Goal: Transaction & Acquisition: Purchase product/service

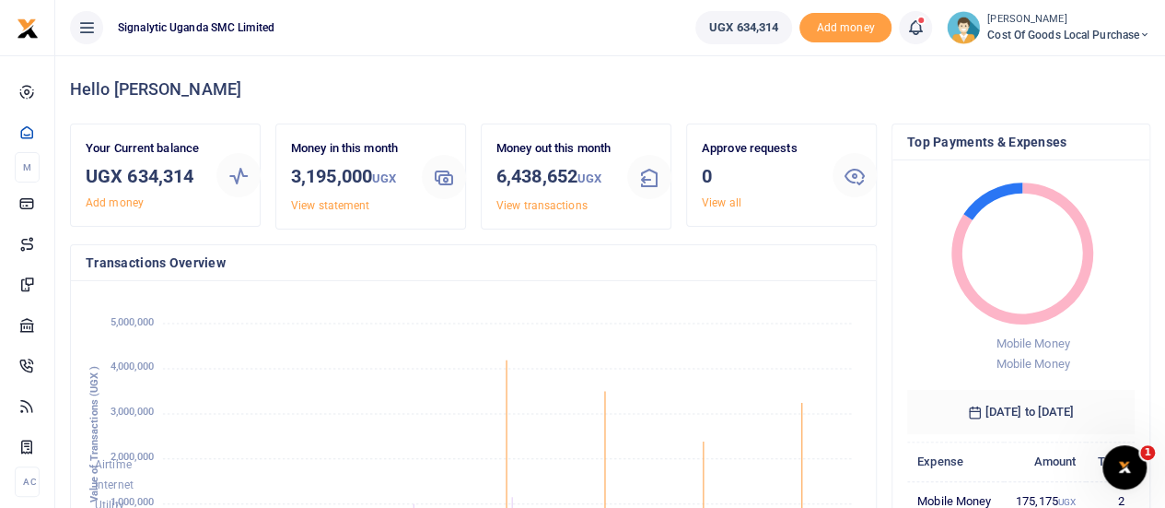
scroll to position [62, 0]
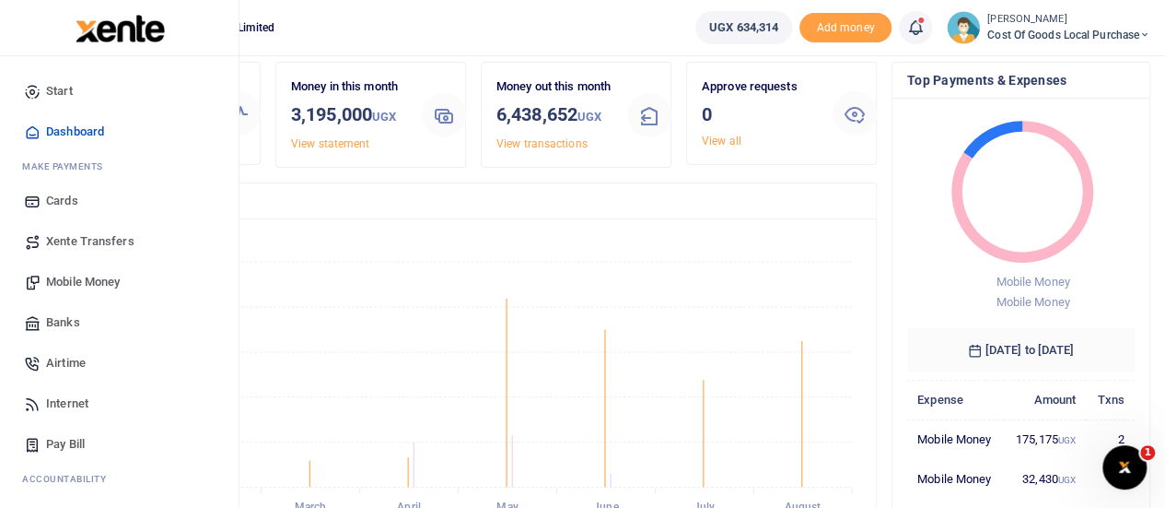
click at [101, 276] on span "Mobile Money" at bounding box center [83, 282] width 74 height 18
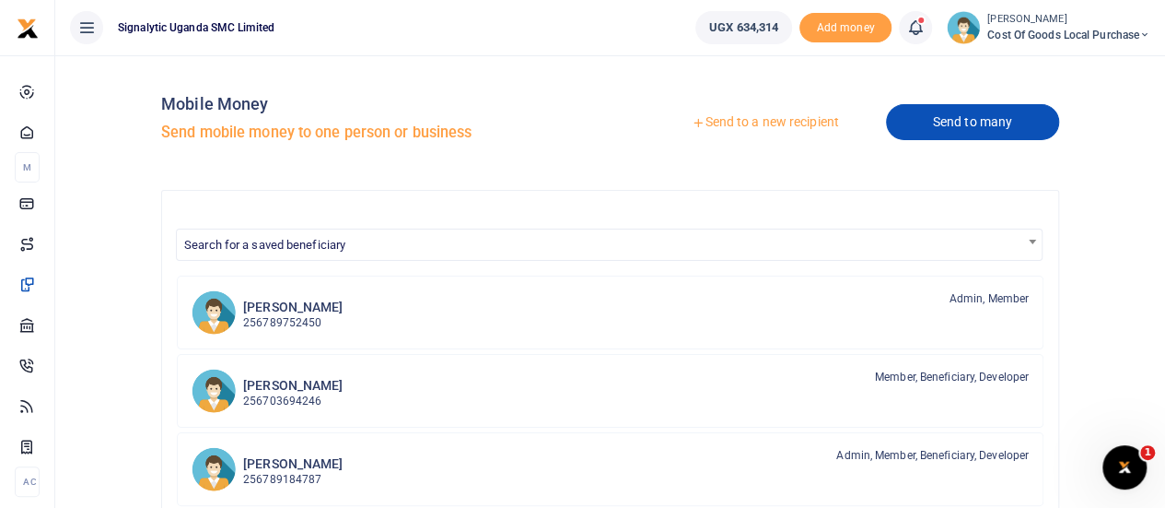
click at [957, 118] on link "Send to many" at bounding box center [972, 122] width 173 height 36
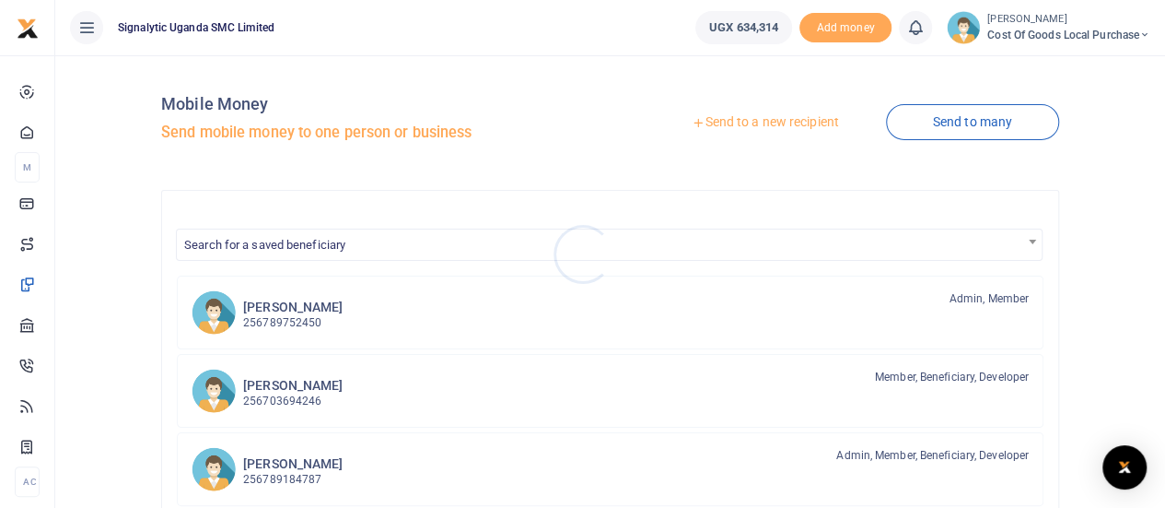
click at [765, 121] on div at bounding box center [582, 254] width 1165 height 508
click at [750, 123] on link "Send to a new recipient" at bounding box center [765, 122] width 240 height 33
click at [744, 124] on link "Send to a new recipient" at bounding box center [765, 122] width 240 height 33
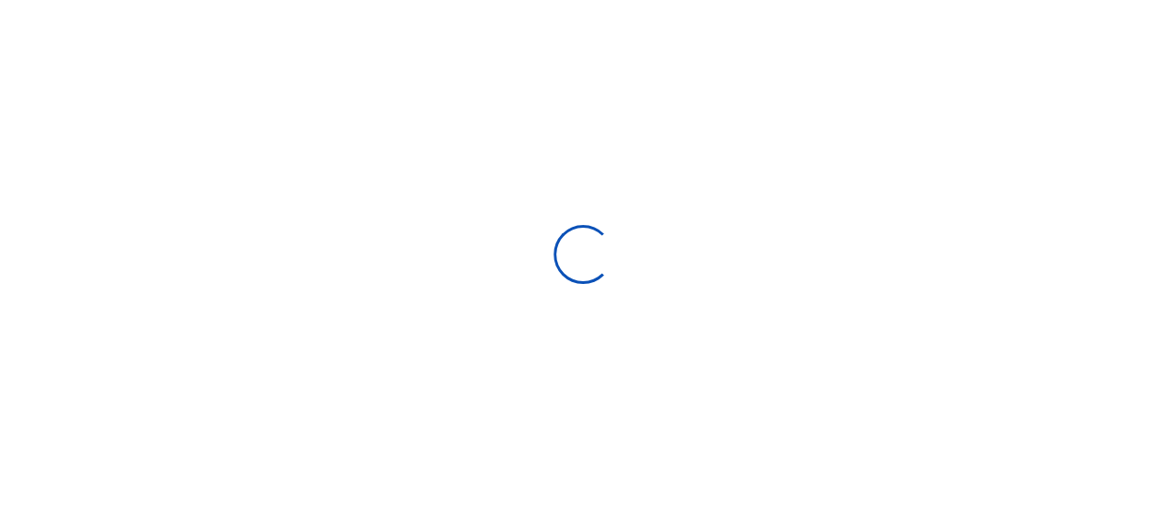
select select "Loading bundles"
select select
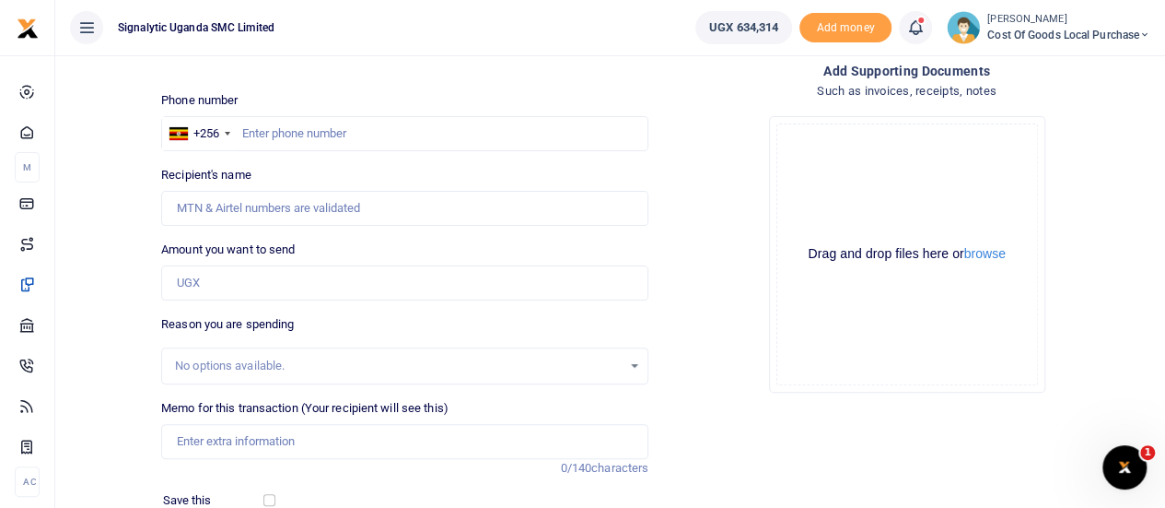
scroll to position [99, 0]
click at [228, 449] on input "Memo for this transaction (Your recipient will see this)" at bounding box center [404, 440] width 487 height 35
paste input "PROC00036"
drag, startPoint x: 359, startPoint y: 432, endPoint x: 240, endPoint y: 443, distance: 120.3
click at [240, 443] on input "PROC00036 - MTN Simcard" at bounding box center [404, 440] width 487 height 35
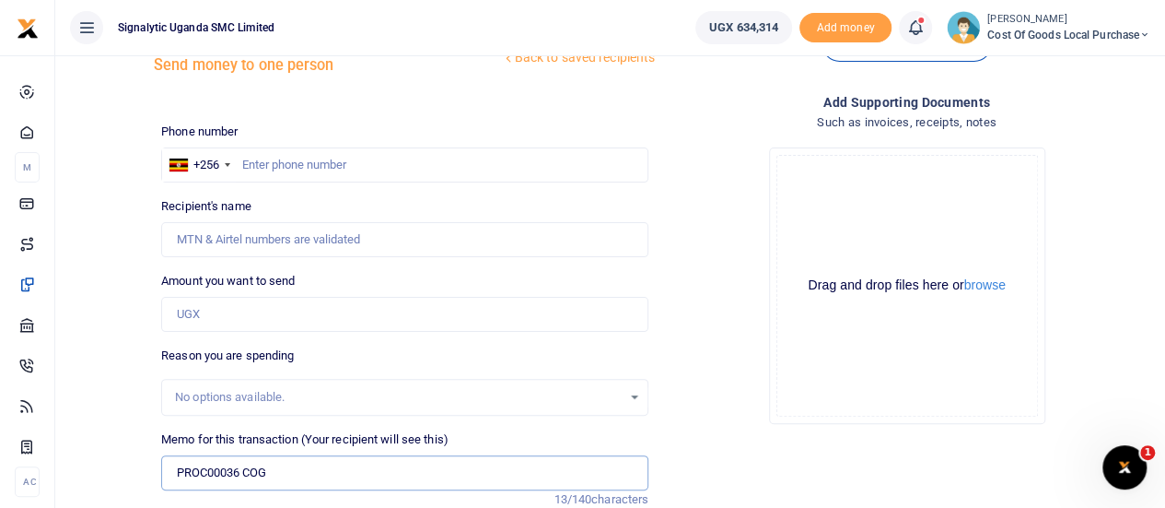
scroll to position [55, 0]
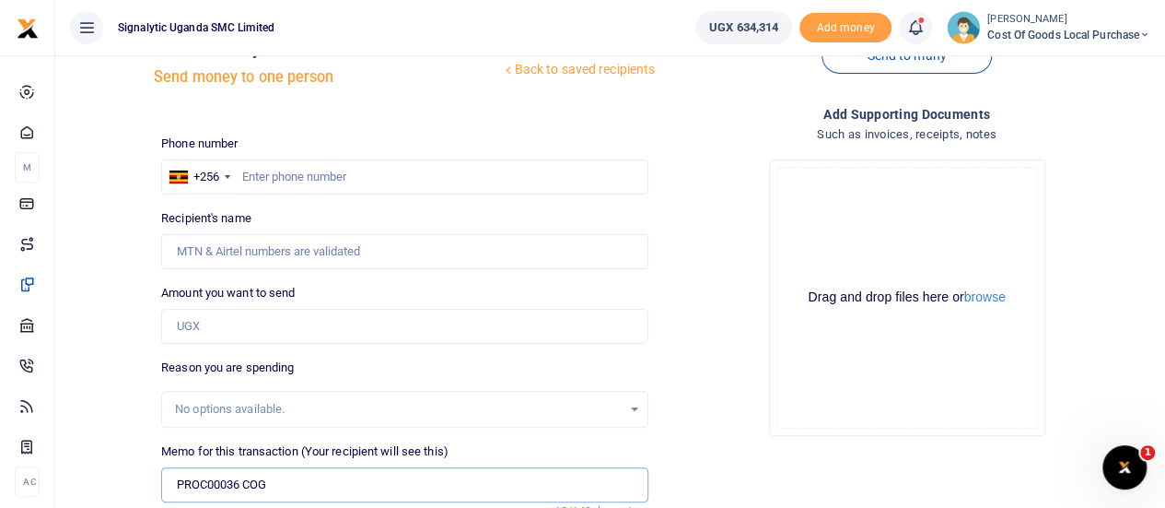
type input "PROC00036 COG"
click at [240, 320] on input "Amount you want to send" at bounding box center [404, 326] width 487 height 35
type input "40,000"
click at [311, 170] on input "text" at bounding box center [404, 176] width 487 height 35
type input "765974574"
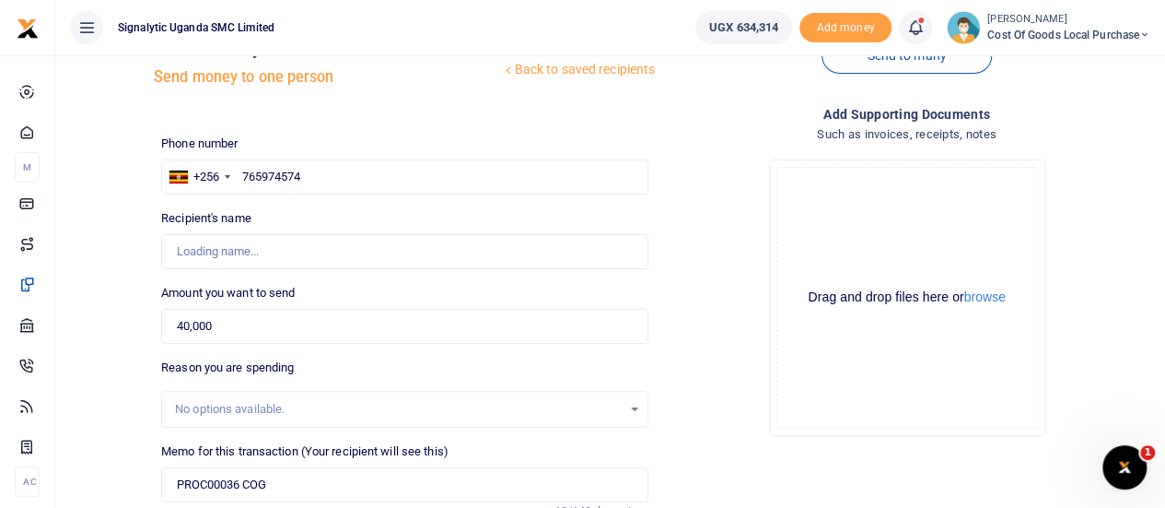
click at [748, 185] on div "Drop your files here Drag and drop files here or browse Powered by Uppy" at bounding box center [906, 298] width 487 height 306
type input "Lucas Arthur Gerard Maugin"
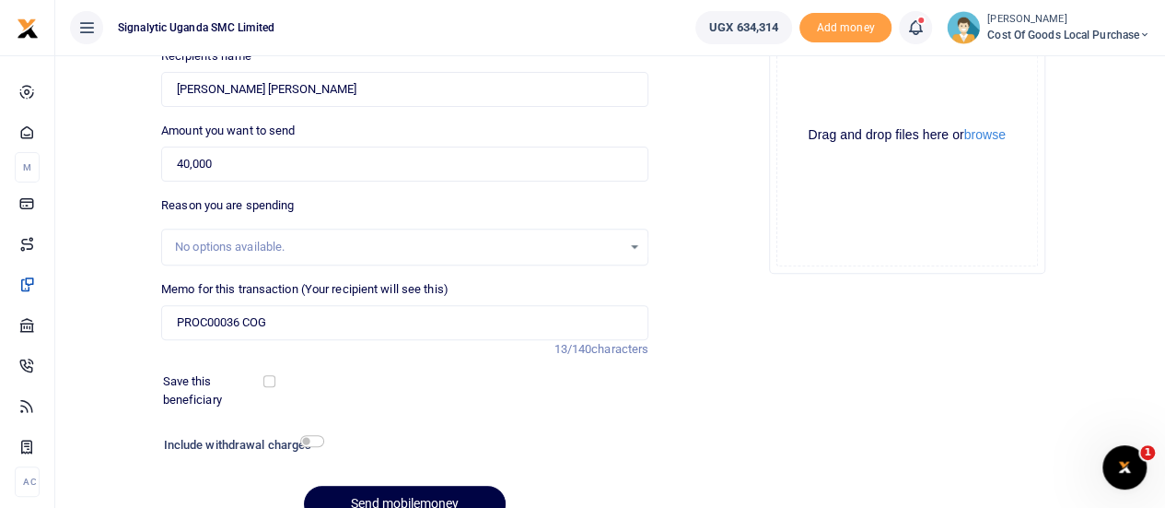
scroll to position [227, 0]
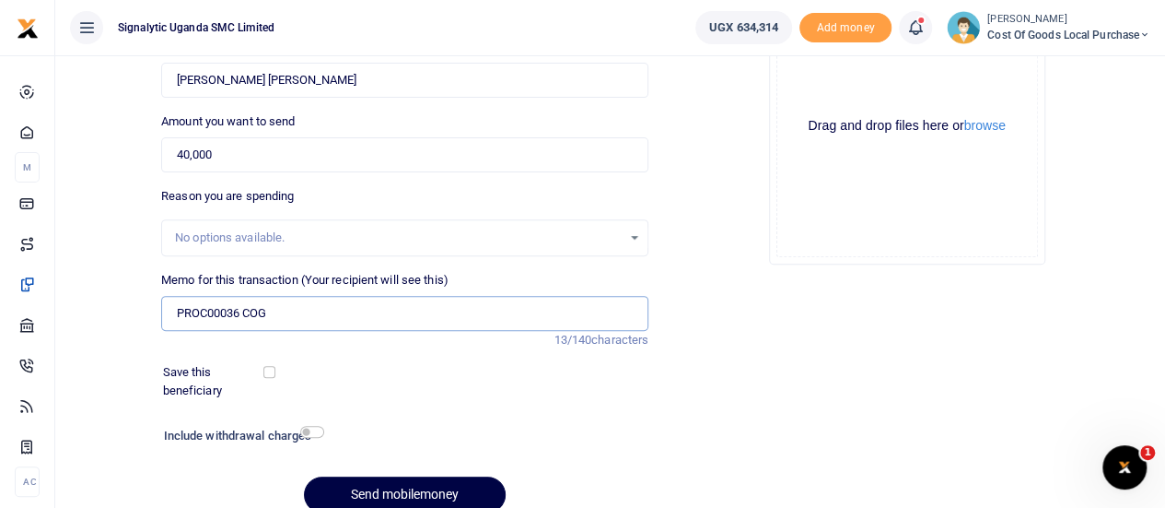
click at [240, 310] on input "PROC00036 COG" at bounding box center [404, 313] width 487 height 35
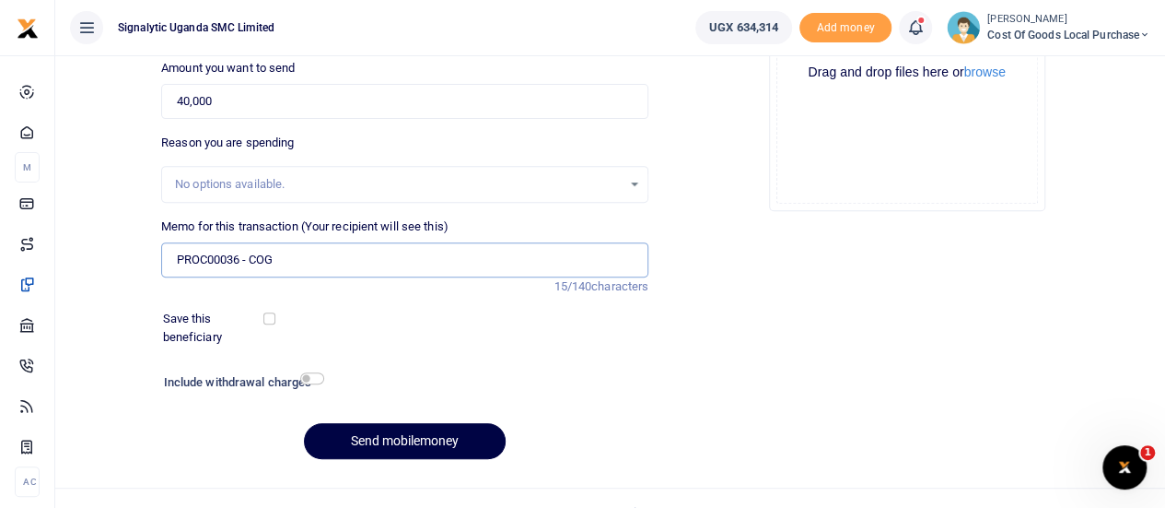
scroll to position [306, 0]
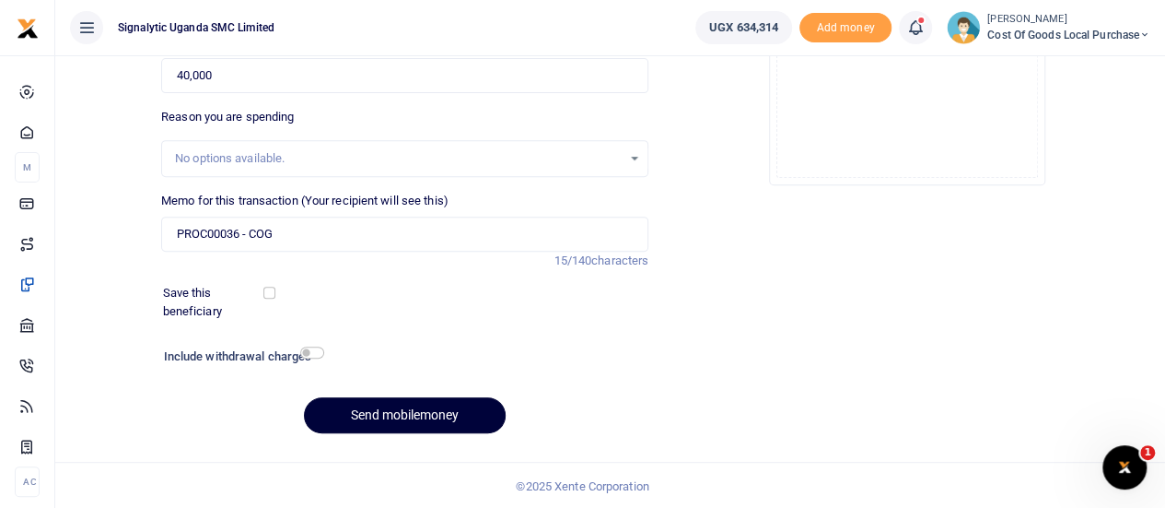
click at [415, 414] on button "Send mobilemoney" at bounding box center [405, 415] width 202 height 36
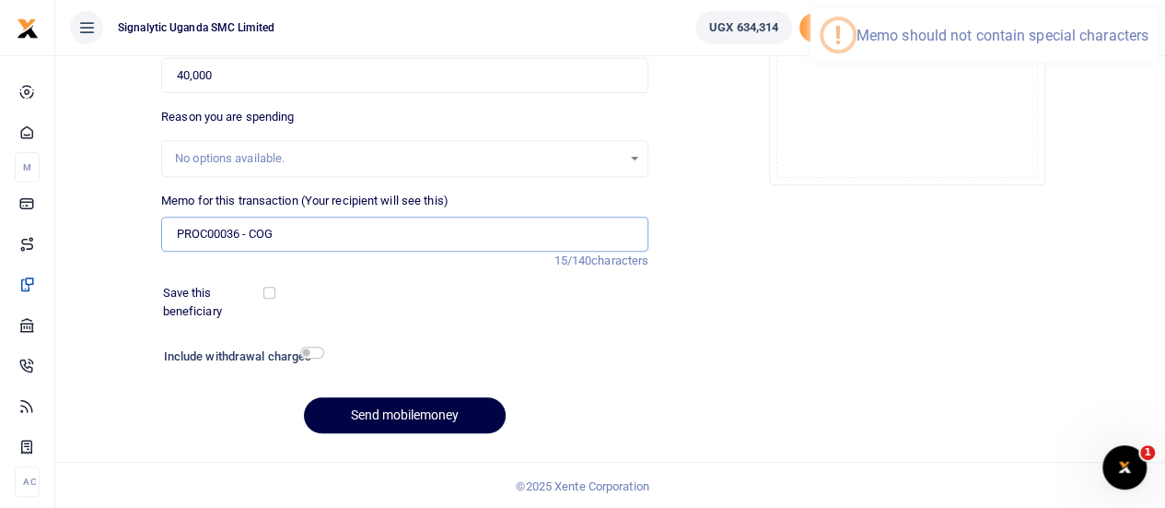
click at [249, 235] on input "PROC00036 - COG" at bounding box center [404, 233] width 487 height 35
type input "PROC00036 COG"
click at [384, 408] on button "Send mobilemoney" at bounding box center [405, 415] width 202 height 36
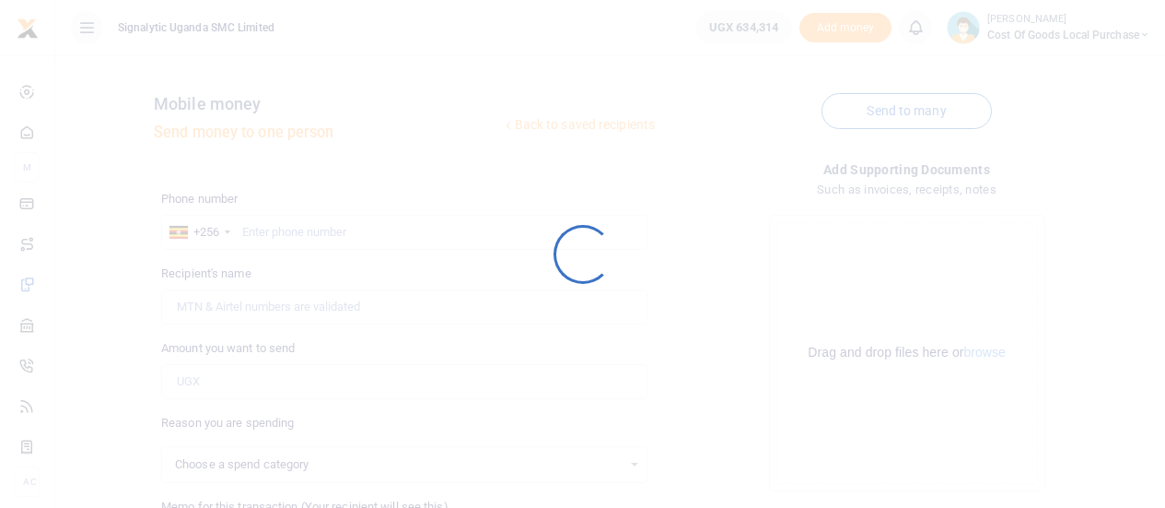
select select
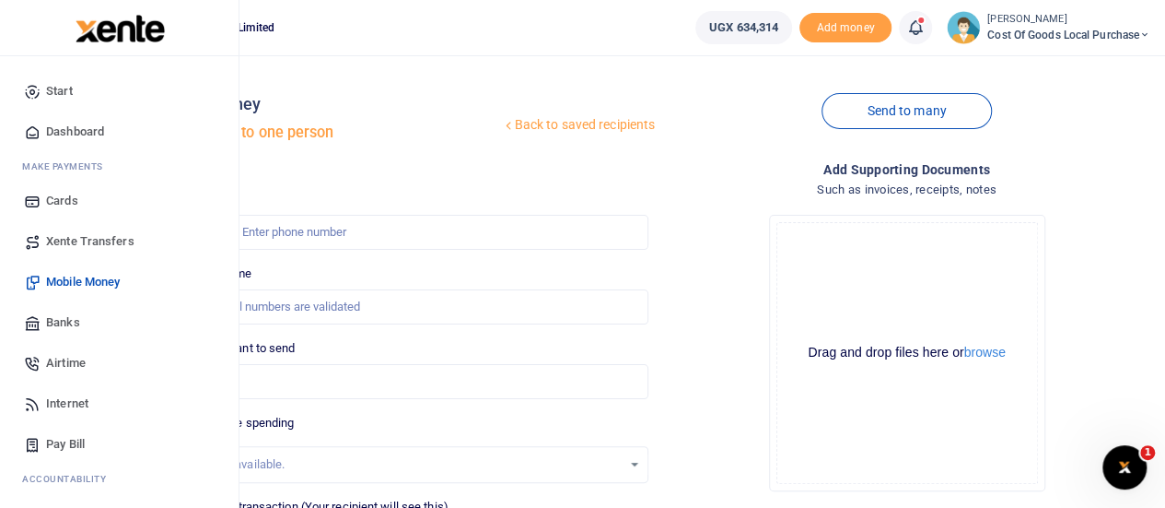
scroll to position [190, 0]
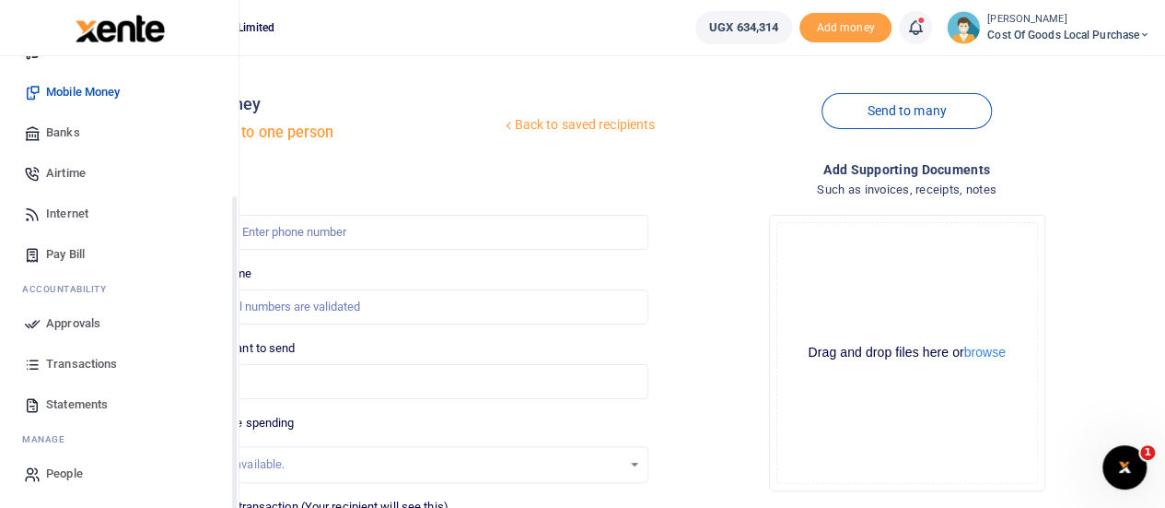
click at [83, 327] on span "Approvals" at bounding box center [73, 323] width 54 height 18
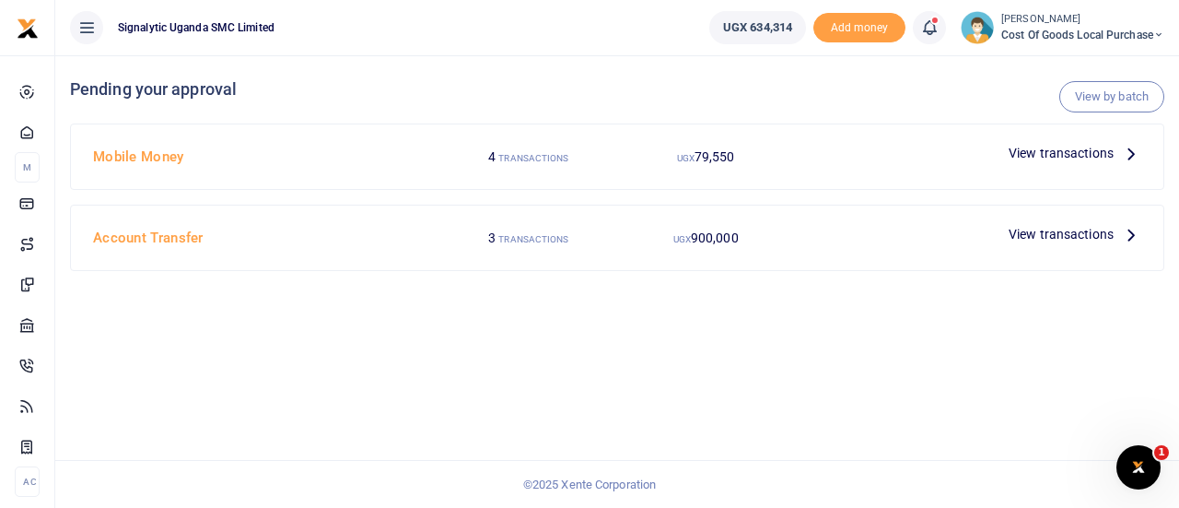
click at [1083, 146] on span "View transactions" at bounding box center [1061, 153] width 105 height 20
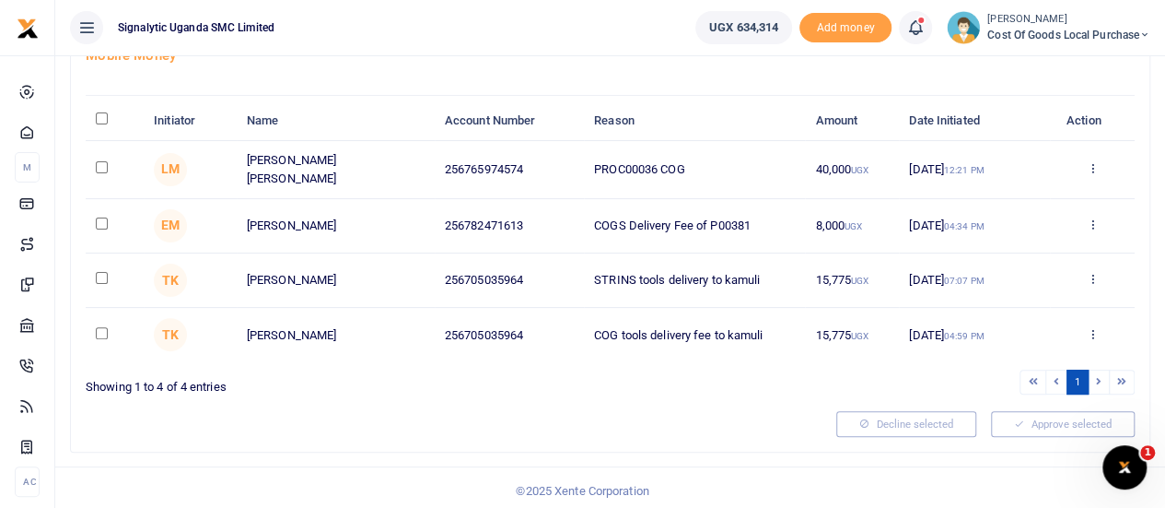
scroll to position [78, 0]
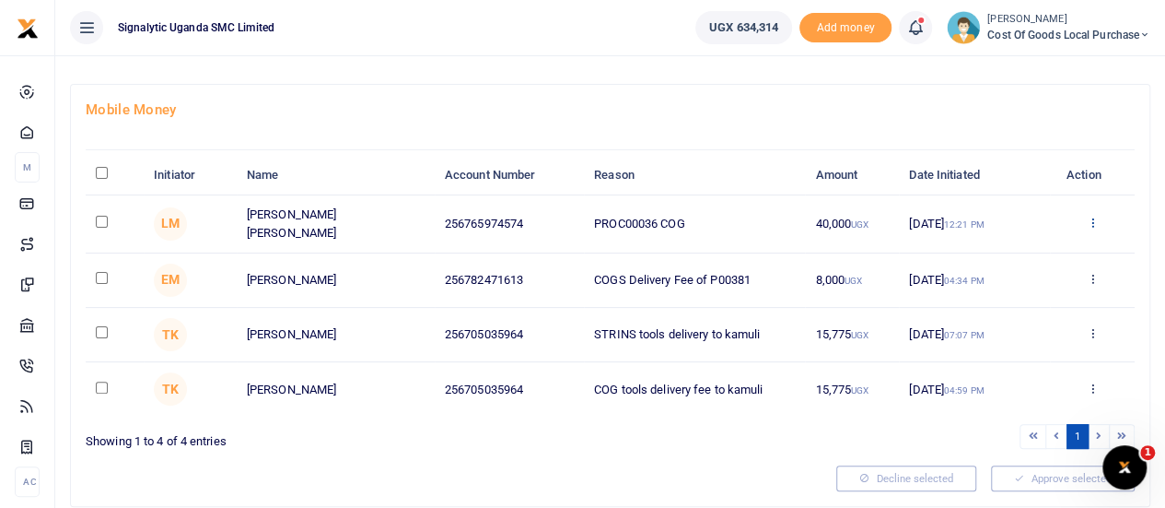
click at [1094, 216] on icon at bounding box center [1093, 222] width 12 height 13
click at [1033, 249] on link "Approve" at bounding box center [1025, 252] width 146 height 26
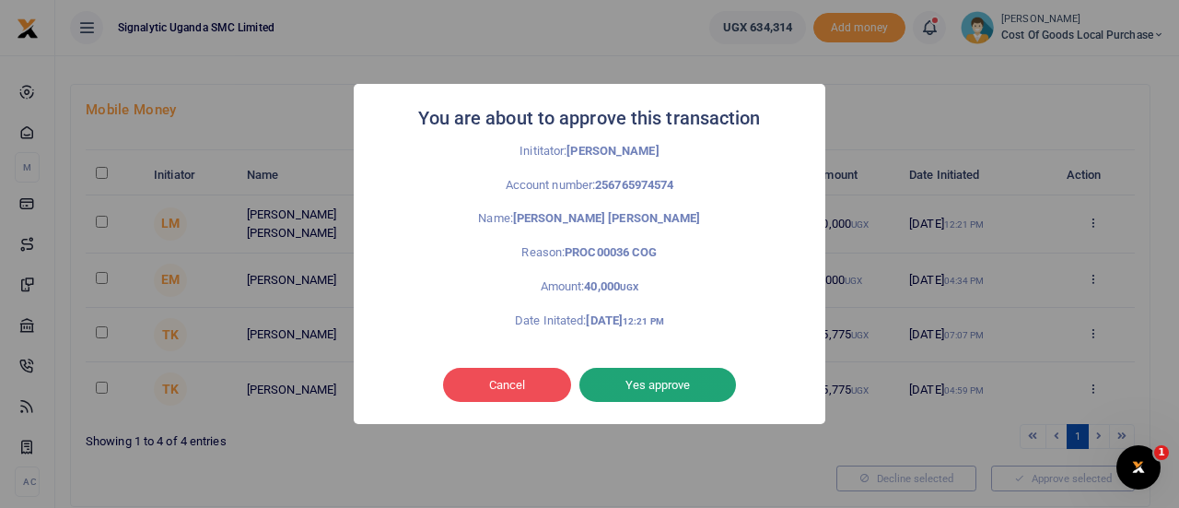
click at [660, 381] on button "Yes approve" at bounding box center [657, 385] width 157 height 35
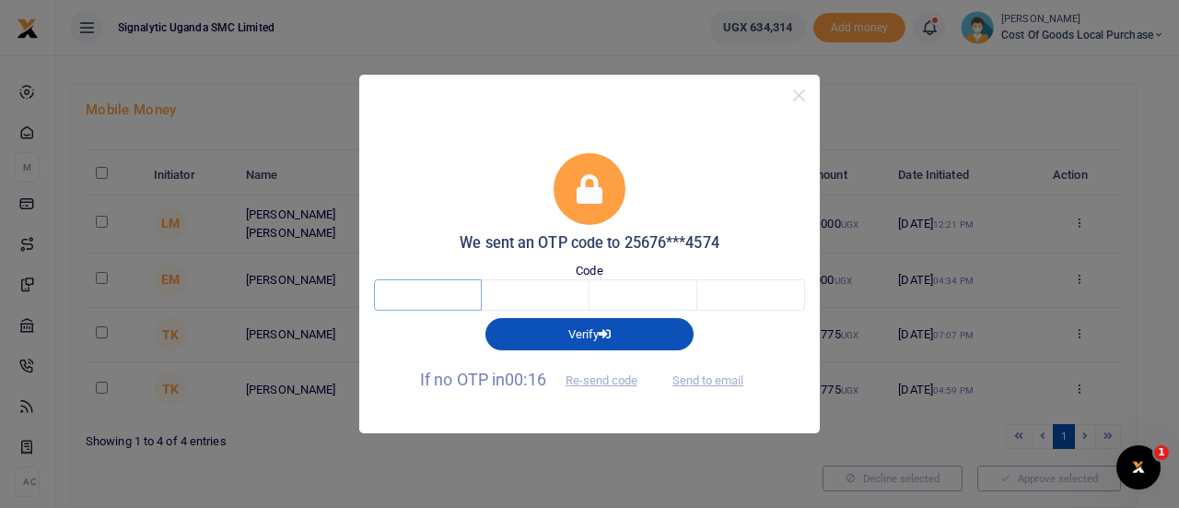
click at [426, 300] on input "text" at bounding box center [428, 294] width 108 height 31
click at [707, 382] on button "Send to email" at bounding box center [708, 380] width 102 height 31
click at [403, 286] on input "text" at bounding box center [428, 294] width 108 height 31
type input "5"
type input "4"
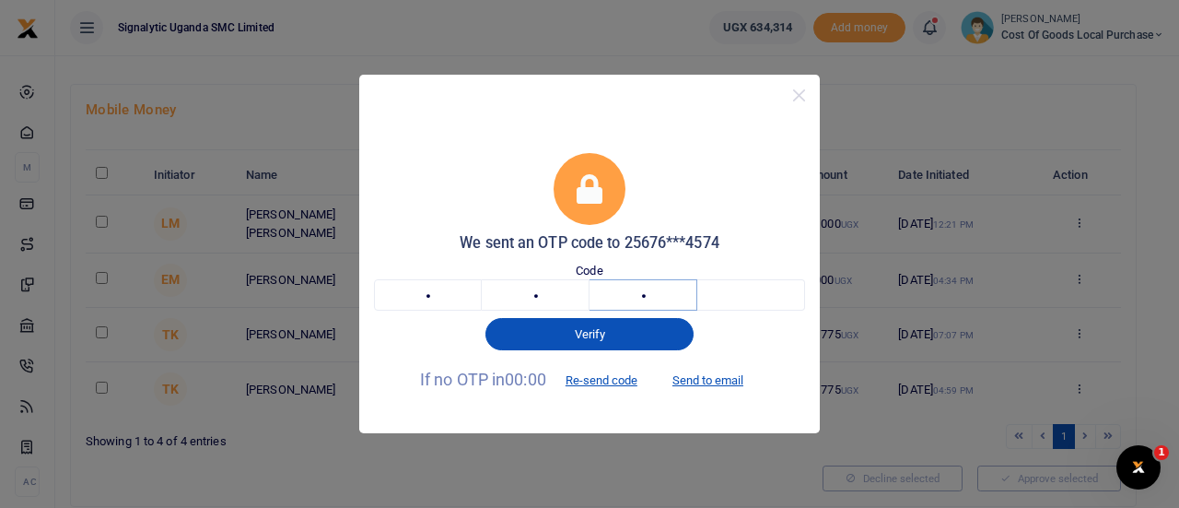
type input "0"
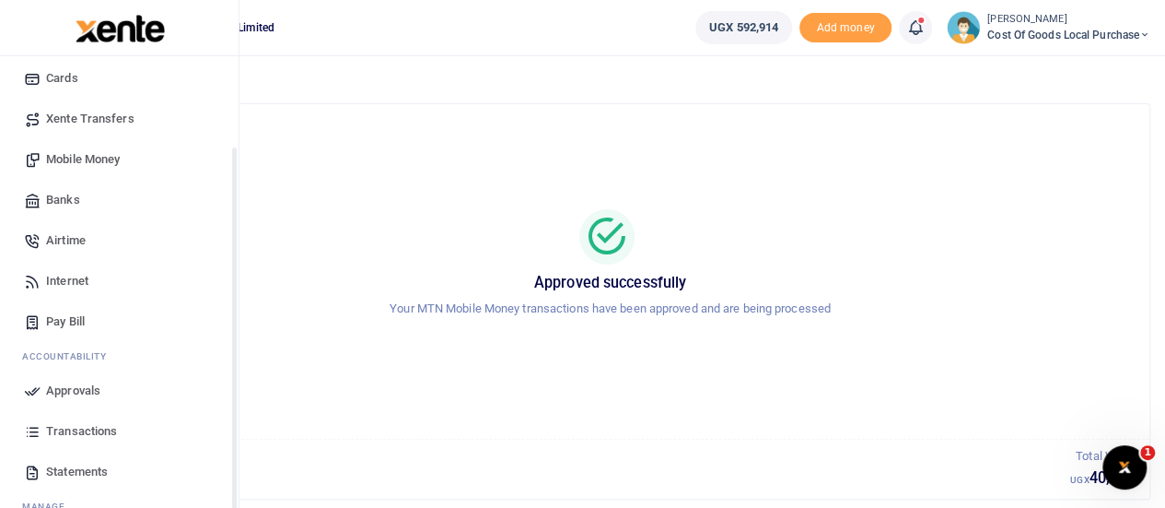
scroll to position [123, 0]
click at [74, 423] on span "Transactions" at bounding box center [81, 430] width 71 height 18
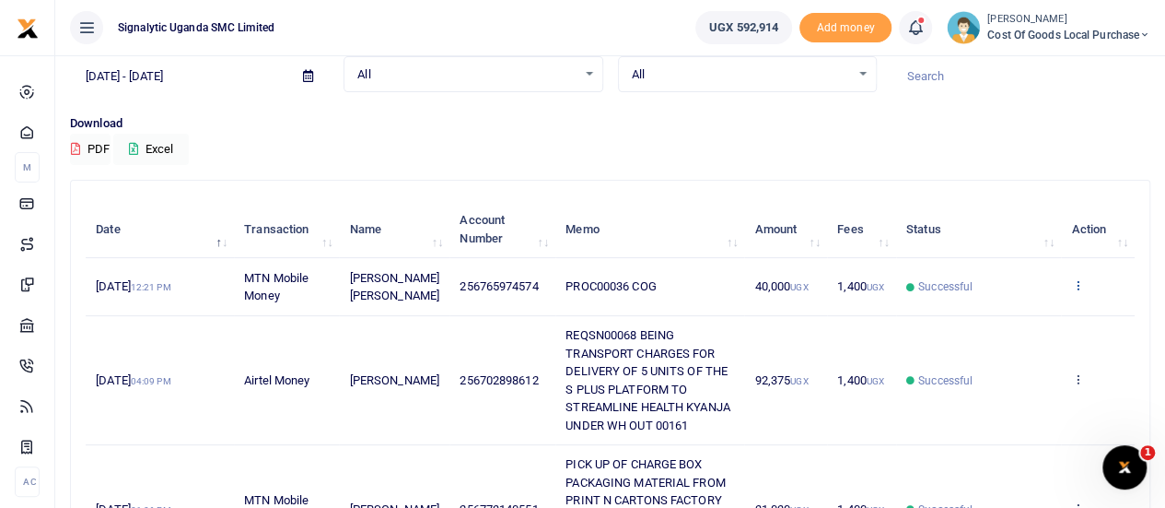
click at [1081, 291] on icon at bounding box center [1077, 284] width 12 height 13
click at [1010, 333] on link "View details" at bounding box center [1011, 334] width 146 height 26
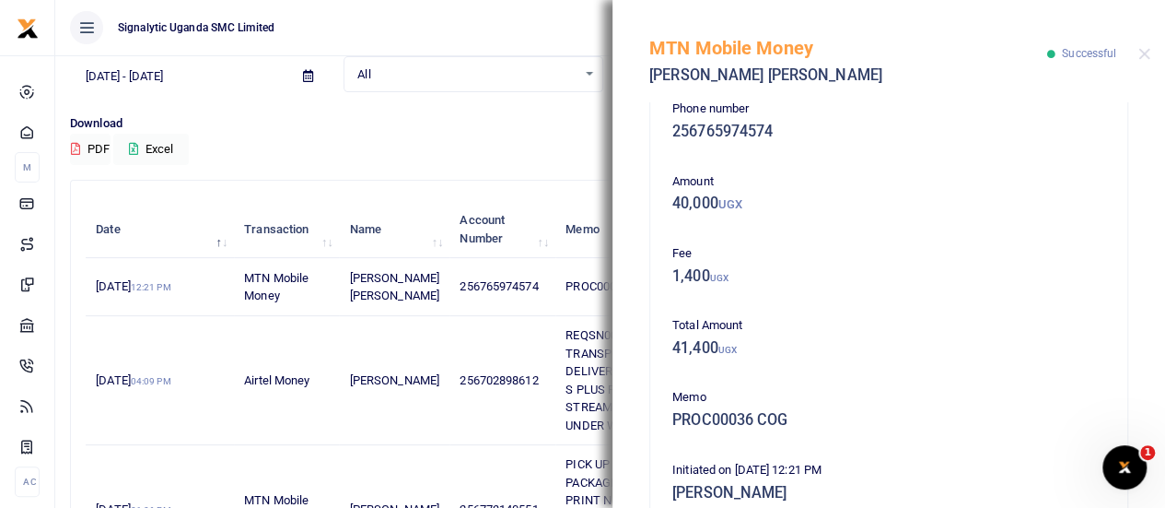
scroll to position [29, 0]
